Goal: Transaction & Acquisition: Purchase product/service

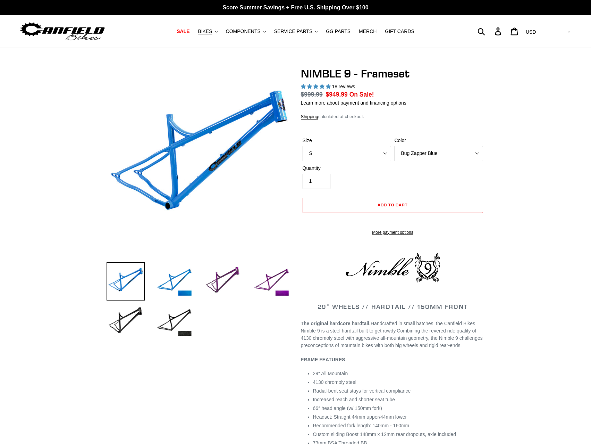
select select "highest-rating"
click at [384, 152] on select "S M L XL" at bounding box center [347, 153] width 89 height 15
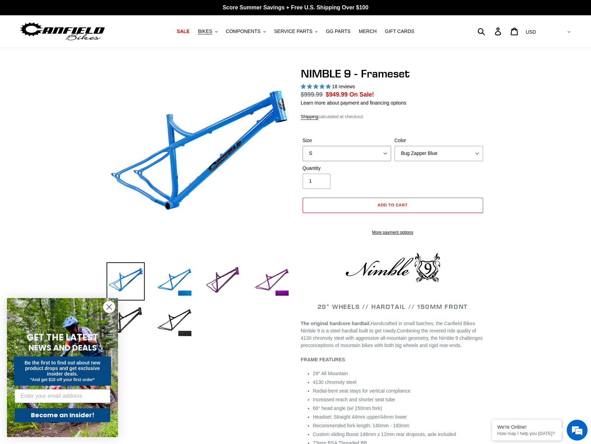
click at [384, 152] on select "S M L XL" at bounding box center [347, 153] width 89 height 15
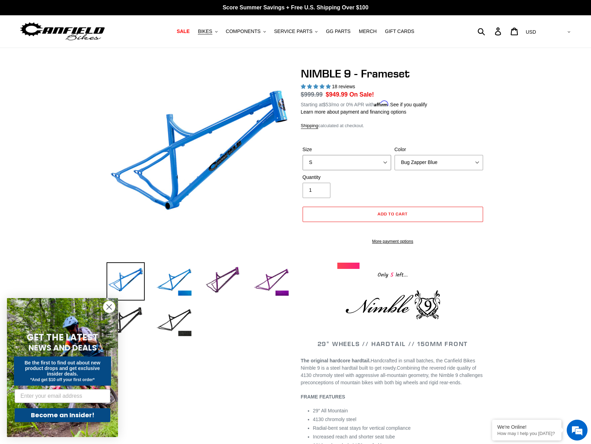
click at [383, 161] on select "S M L XL" at bounding box center [347, 162] width 89 height 15
click at [441, 160] on select "Bug Zapper Blue Purple Haze -Sold Out Galaxy Black" at bounding box center [439, 162] width 89 height 15
click at [395, 155] on select "Bug Zapper Blue Purple Haze -Sold Out Galaxy Black" at bounding box center [439, 162] width 89 height 15
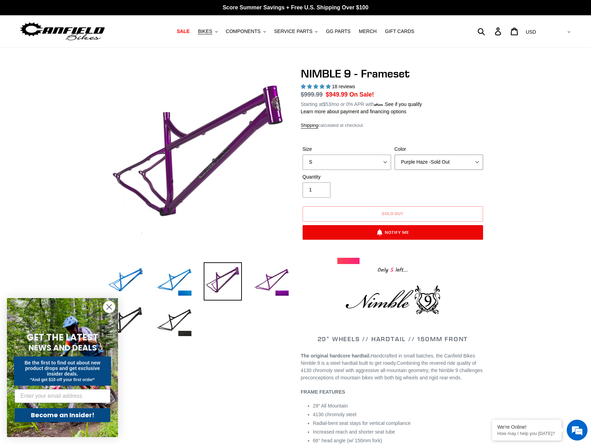
click at [427, 159] on select "Bug Zapper Blue Purple Haze -Sold Out Galaxy Black" at bounding box center [439, 162] width 89 height 15
select select "Galaxy Black"
click at [395, 155] on select "Bug Zapper Blue Purple Haze -Sold Out Galaxy Black" at bounding box center [439, 162] width 89 height 15
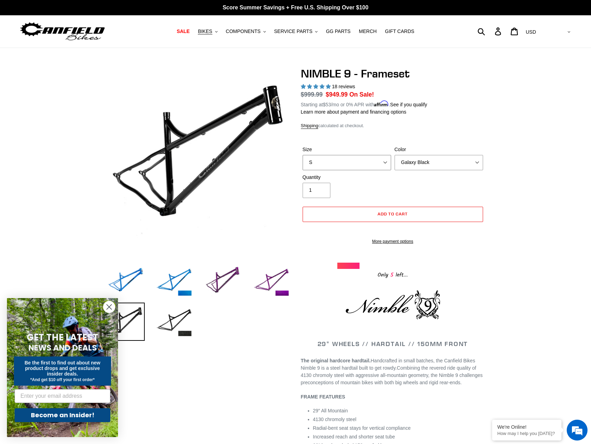
click at [388, 163] on select "S M L XL" at bounding box center [347, 162] width 89 height 15
select select "M"
click at [303, 155] on select "S M L XL" at bounding box center [347, 162] width 89 height 15
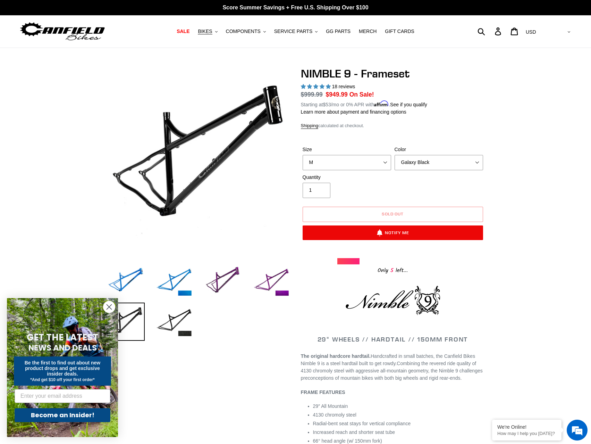
drag, startPoint x: 106, startPoint y: 309, endPoint x: 109, endPoint y: 306, distance: 3.9
click at [106, 309] on circle "Close dialog" at bounding box center [108, 306] width 11 height 11
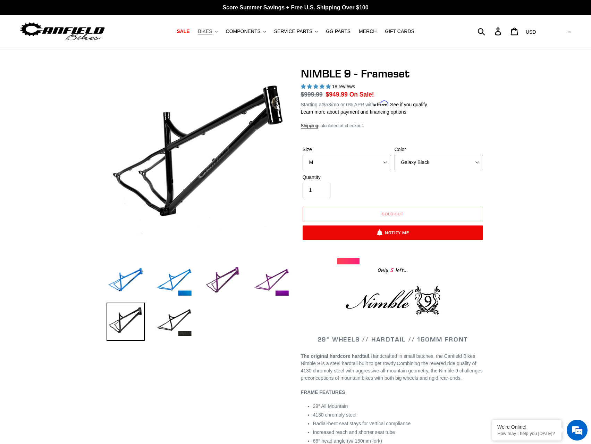
click at [211, 30] on span "BIKES" at bounding box center [205, 31] width 14 height 6
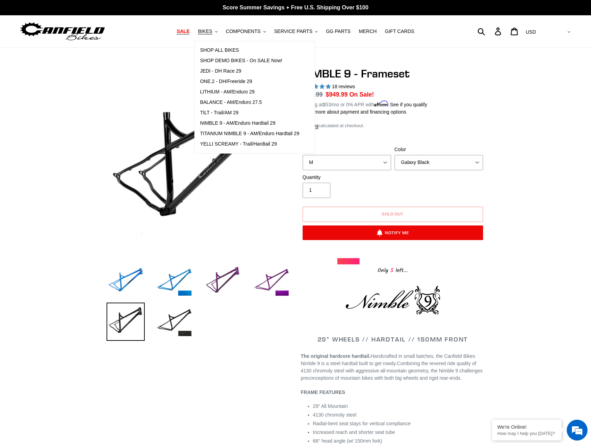
click at [190, 30] on span "SALE" at bounding box center [183, 31] width 13 height 6
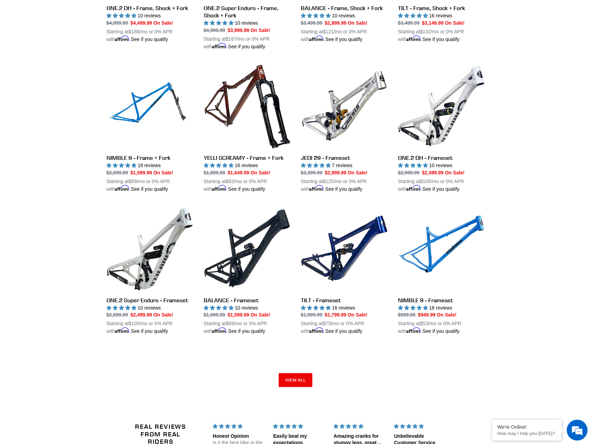
scroll to position [926, 0]
